Goal: Information Seeking & Learning: Find specific fact

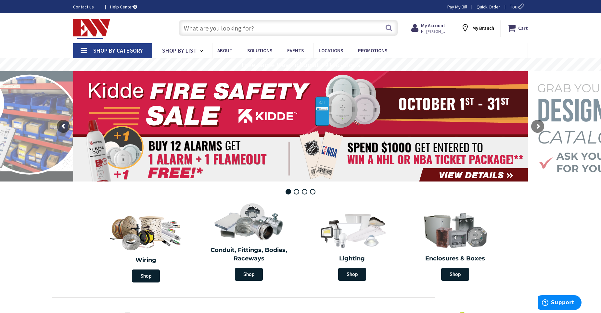
click at [245, 22] on input "text" at bounding box center [288, 28] width 219 height 16
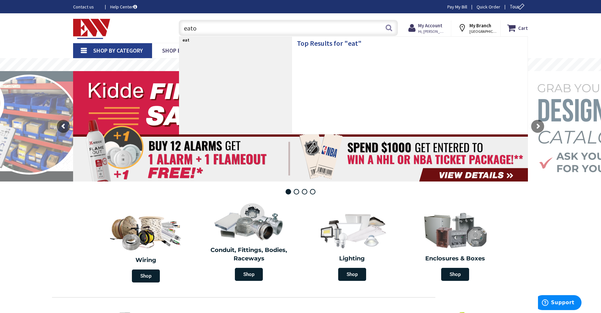
type input "eaton"
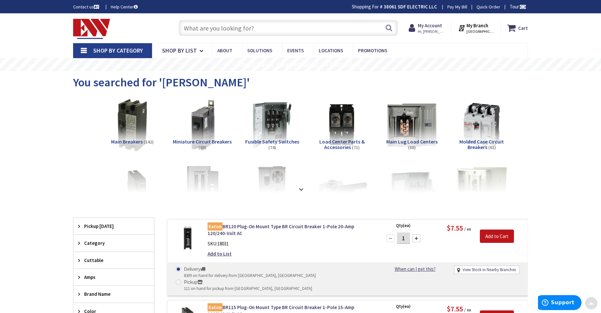
click at [234, 26] on input "text" at bounding box center [288, 28] width 219 height 16
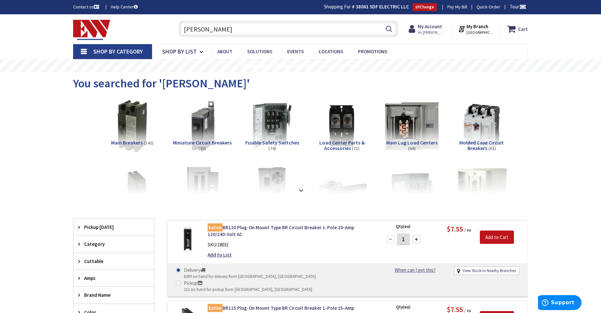
click at [407, 135] on img at bounding box center [412, 126] width 59 height 59
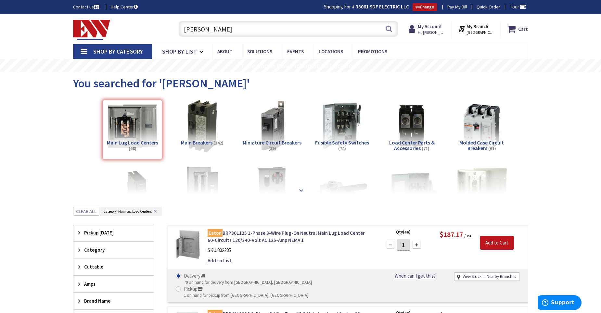
click at [302, 188] on strong at bounding box center [301, 189] width 8 height 7
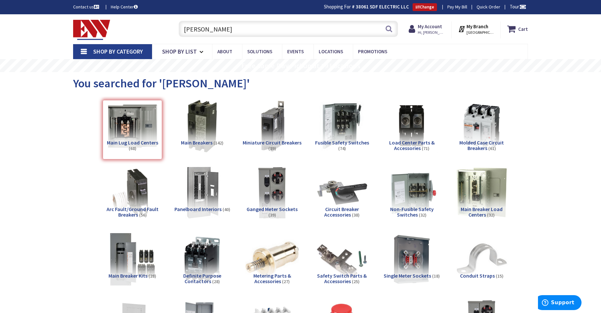
click at [143, 200] on img at bounding box center [132, 193] width 59 height 59
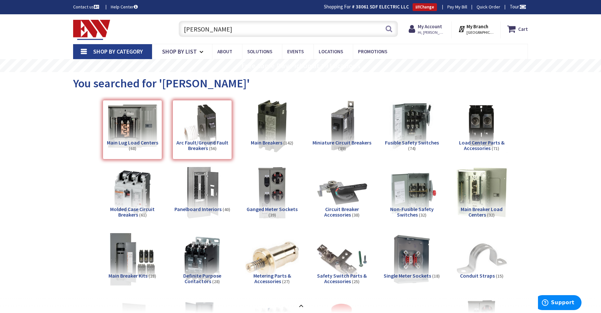
click at [279, 32] on input "[PERSON_NAME]" at bounding box center [288, 29] width 219 height 16
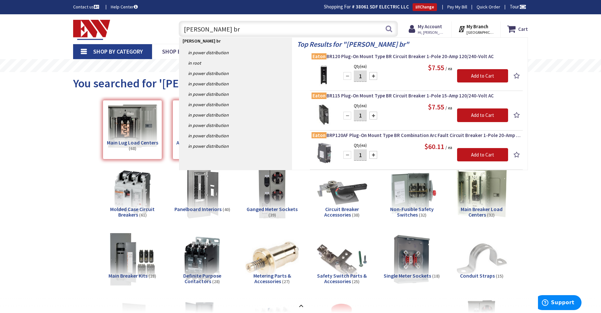
type input "eaton brn"
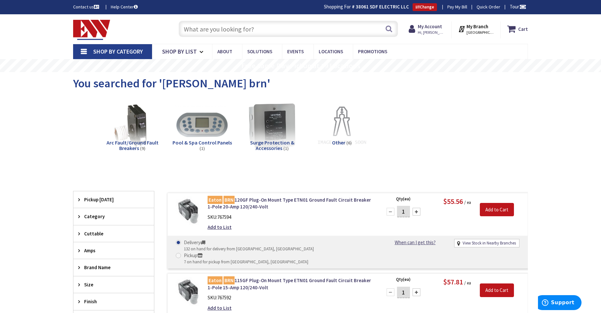
click at [239, 28] on input "text" at bounding box center [288, 29] width 219 height 16
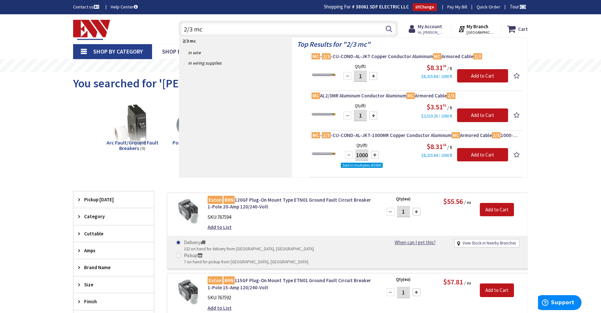
click at [187, 29] on input "2/3 mc" at bounding box center [288, 29] width 219 height 16
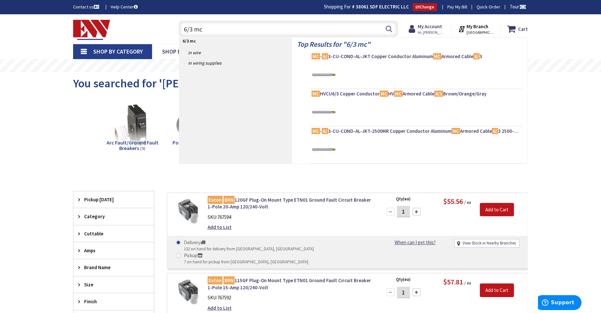
click at [221, 30] on input "6/3 mc" at bounding box center [288, 29] width 219 height 16
click at [192, 27] on input "6/3 mc" at bounding box center [288, 29] width 219 height 16
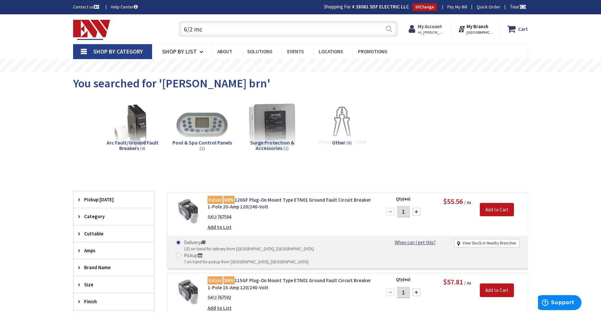
type input "6/2 mc"
click at [390, 29] on button "Search" at bounding box center [389, 28] width 8 height 15
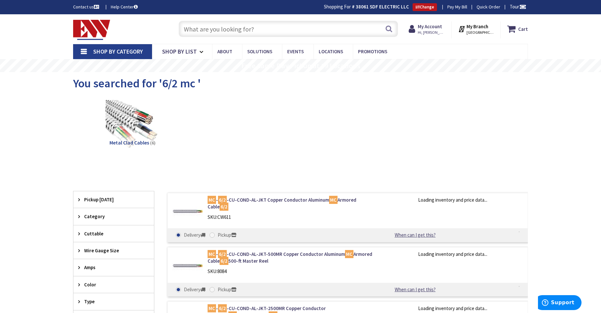
drag, startPoint x: 16, startPoint y: 119, endPoint x: 16, endPoint y: 113, distance: 5.5
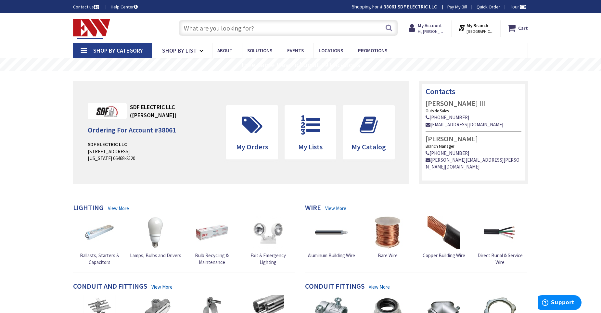
click at [282, 29] on input "text" at bounding box center [288, 28] width 219 height 16
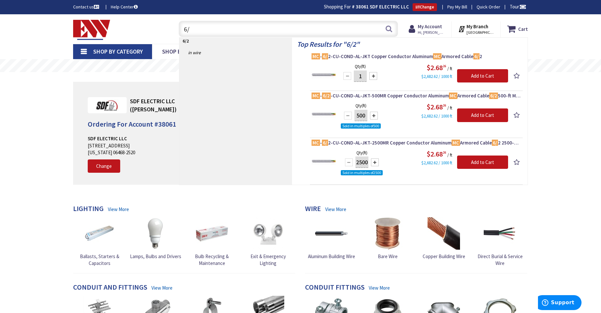
type input "6"
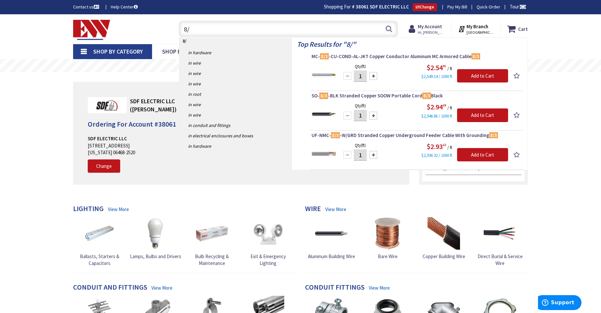
type input "8"
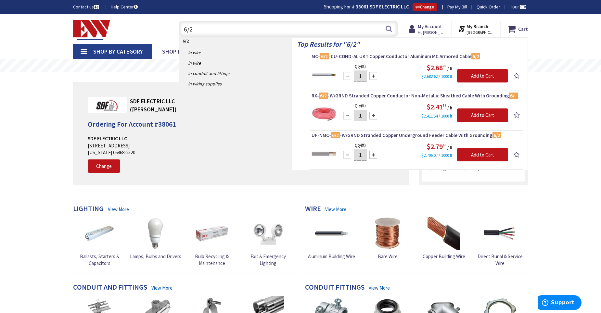
drag, startPoint x: 194, startPoint y: 29, endPoint x: 182, endPoint y: 31, distance: 11.5
click at [182, 31] on input "6/2" at bounding box center [288, 29] width 219 height 16
click at [211, 28] on input "6/2" at bounding box center [288, 29] width 219 height 16
type input "6"
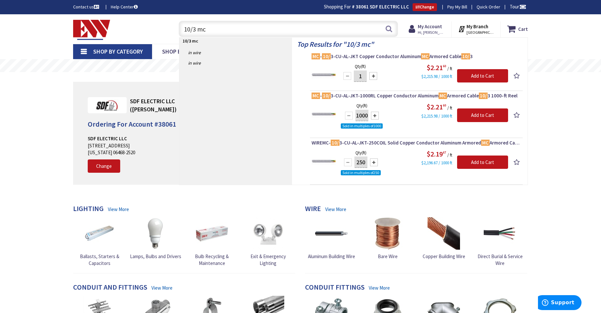
drag, startPoint x: 213, startPoint y: 29, endPoint x: 165, endPoint y: 29, distance: 47.8
click at [165, 29] on div "Toggle Nav 10/3 mc 10/3 mc Search Cart My Cart Close You have no items in your …" at bounding box center [300, 29] width 465 height 22
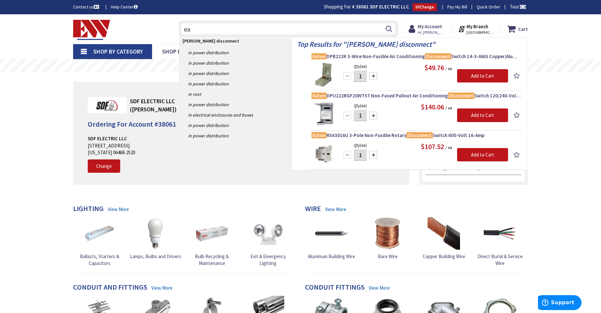
type input "e"
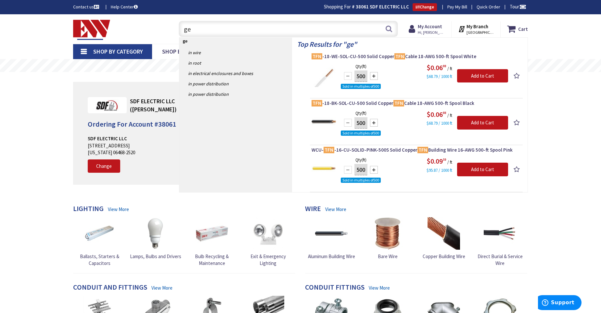
type input "g"
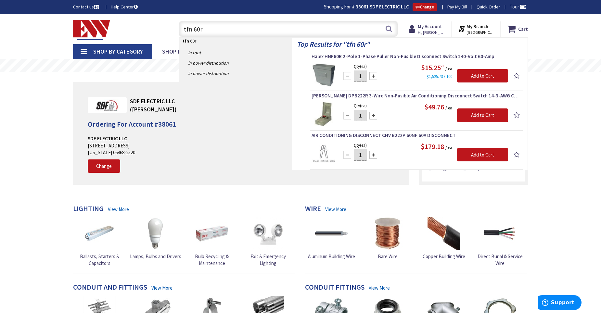
drag, startPoint x: 196, startPoint y: 28, endPoint x: 179, endPoint y: 30, distance: 17.0
click at [179, 30] on input "tfn 60r" at bounding box center [288, 29] width 219 height 16
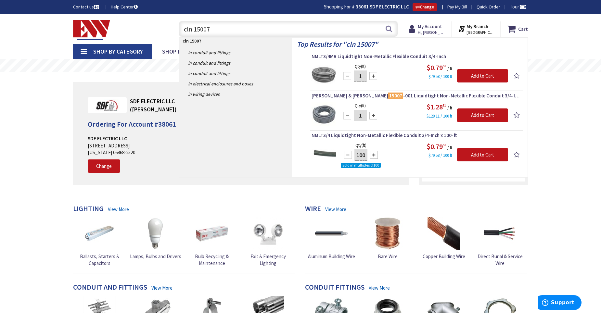
drag, startPoint x: 231, startPoint y: 29, endPoint x: 179, endPoint y: 33, distance: 52.1
click at [179, 33] on input "cln 15007" at bounding box center [288, 29] width 219 height 16
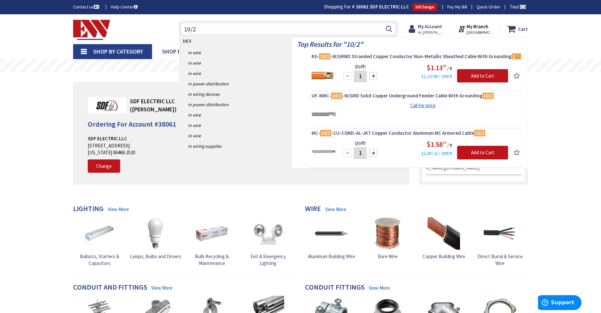
type input "10/2"
